Goal: Browse casually

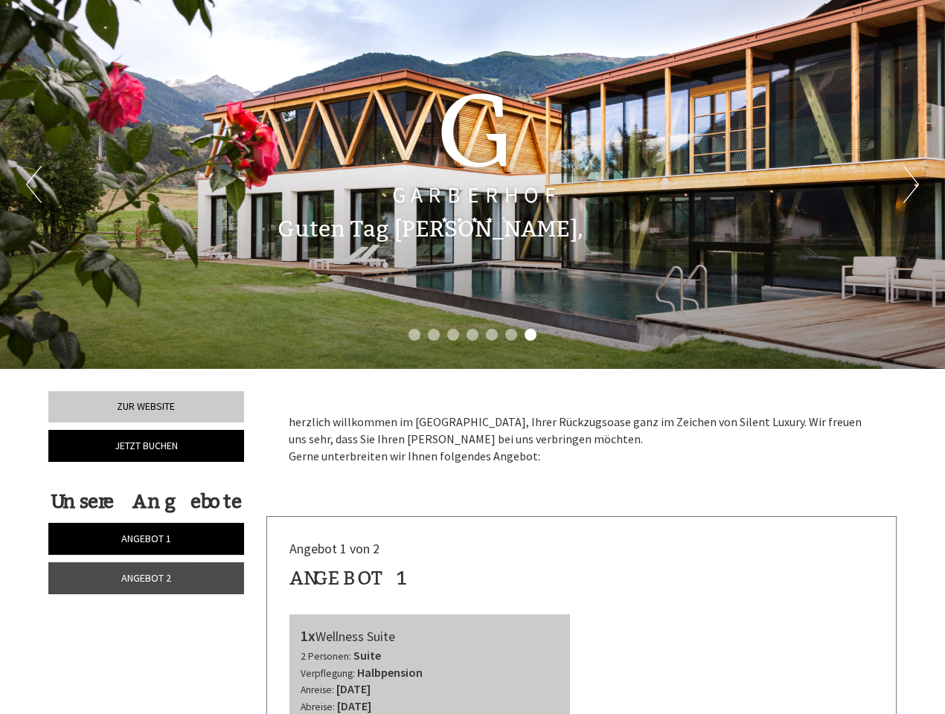
click at [472, 357] on div "Previous Next 1 2 3 4 5 6 7" at bounding box center [472, 184] width 945 height 369
click at [33, 184] on button "Previous" at bounding box center [34, 184] width 16 height 37
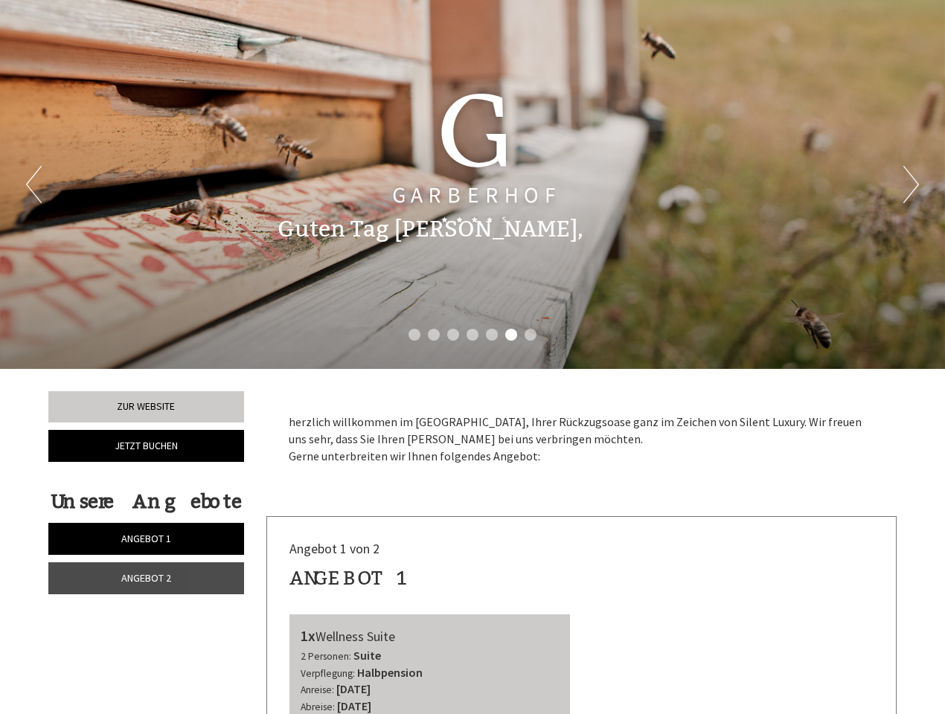
click at [910, 184] on button "Next" at bounding box center [911, 184] width 16 height 37
click at [414, 335] on li "1" at bounding box center [414, 335] width 12 height 12
click at [434, 335] on li "2" at bounding box center [434, 335] width 12 height 12
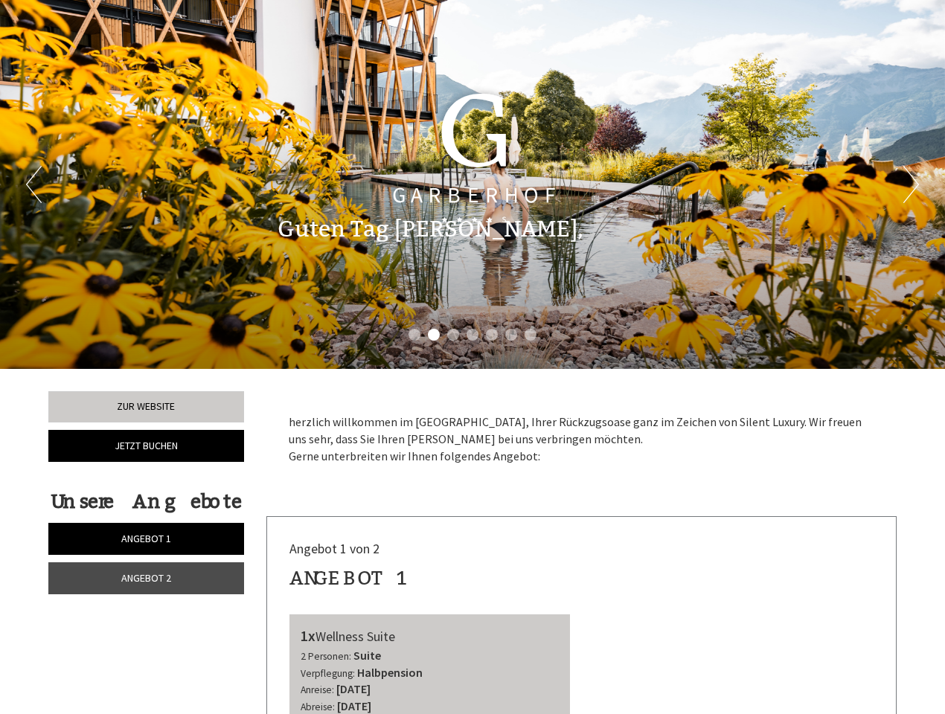
click at [453, 335] on li "3" at bounding box center [453, 335] width 12 height 12
click at [472, 335] on li "4" at bounding box center [472, 335] width 12 height 12
click at [492, 335] on li "5" at bounding box center [492, 335] width 12 height 12
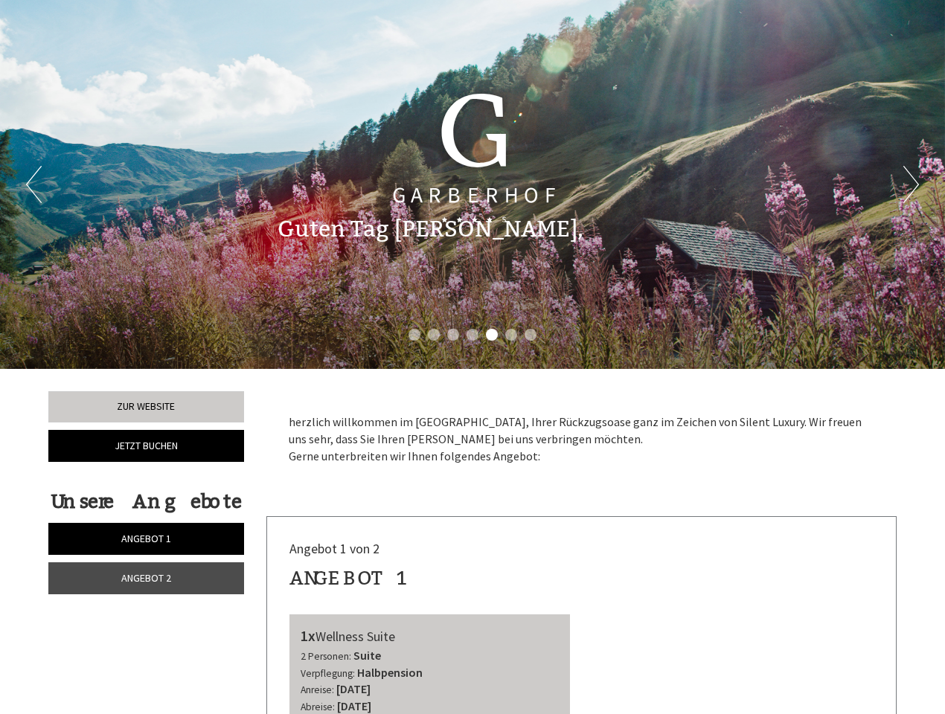
click at [511, 335] on li "6" at bounding box center [511, 335] width 12 height 12
click at [530, 335] on li "7" at bounding box center [530, 335] width 12 height 12
